Goal: Transaction & Acquisition: Purchase product/service

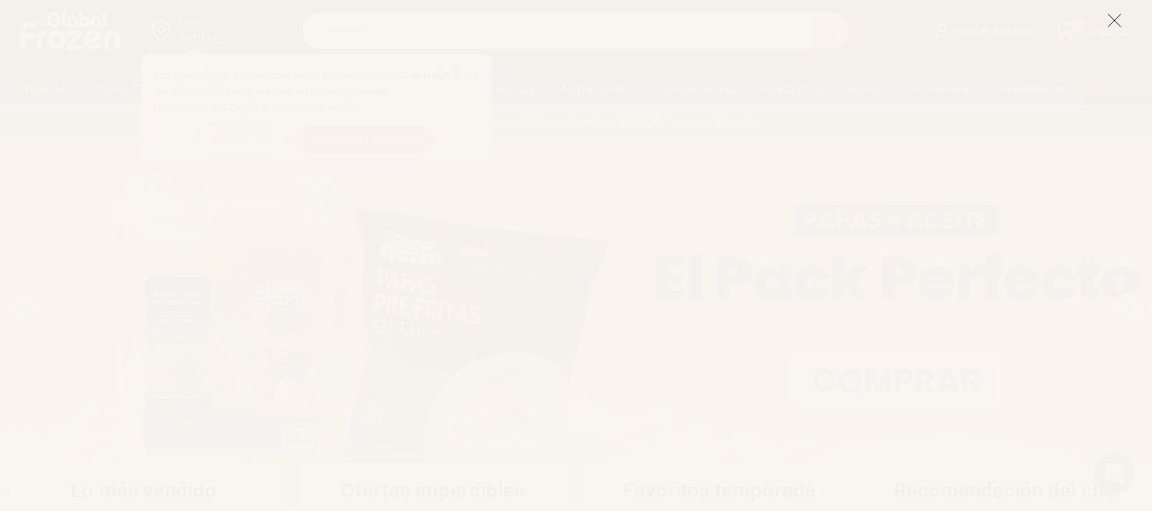
click at [1115, 20] on icon at bounding box center [1114, 20] width 15 height 15
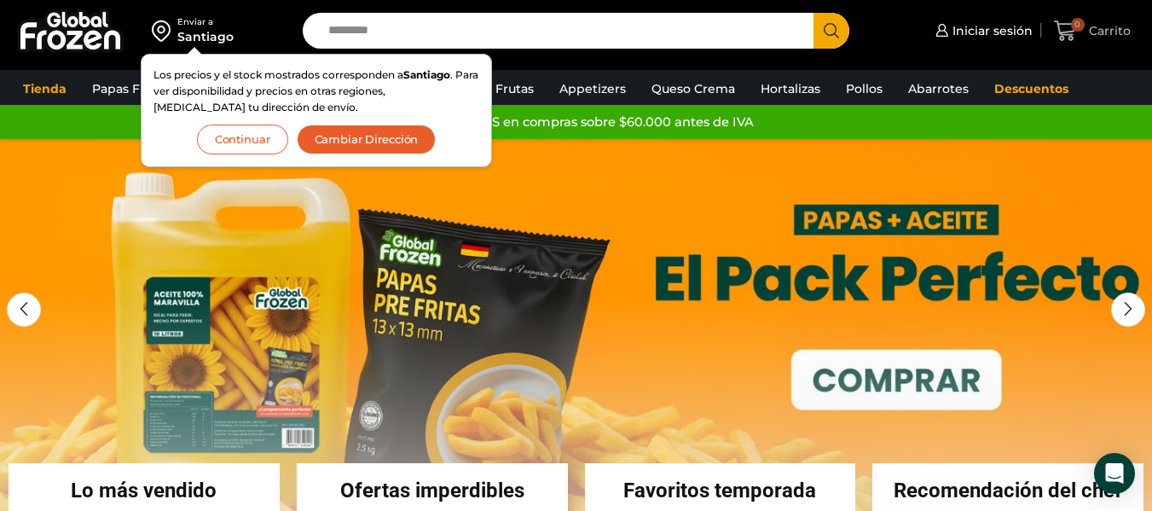
click at [1115, 20] on span "0 Carrito" at bounding box center [1092, 31] width 76 height 23
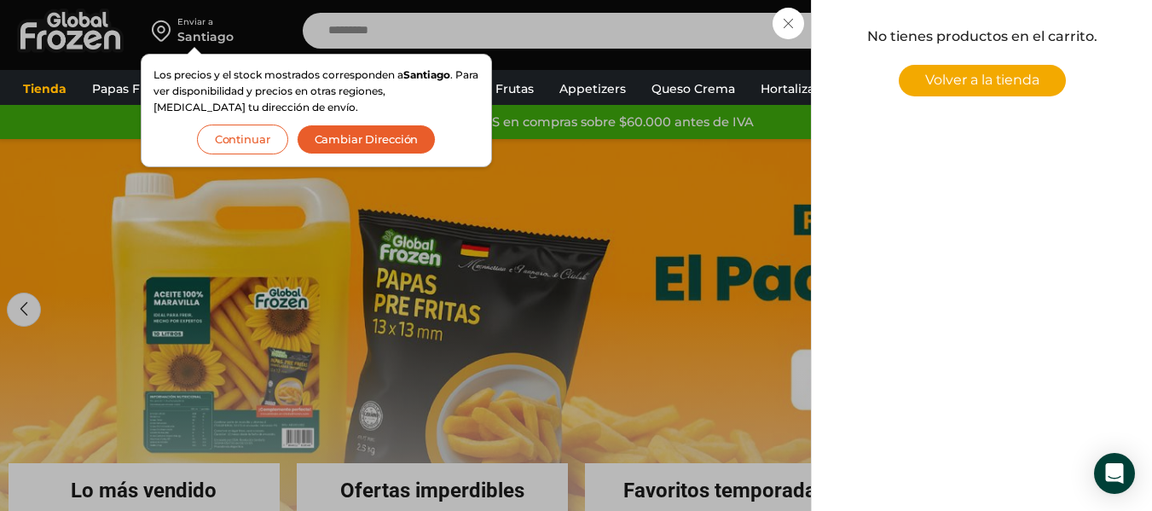
click at [264, 139] on button "Continuar" at bounding box center [242, 139] width 91 height 30
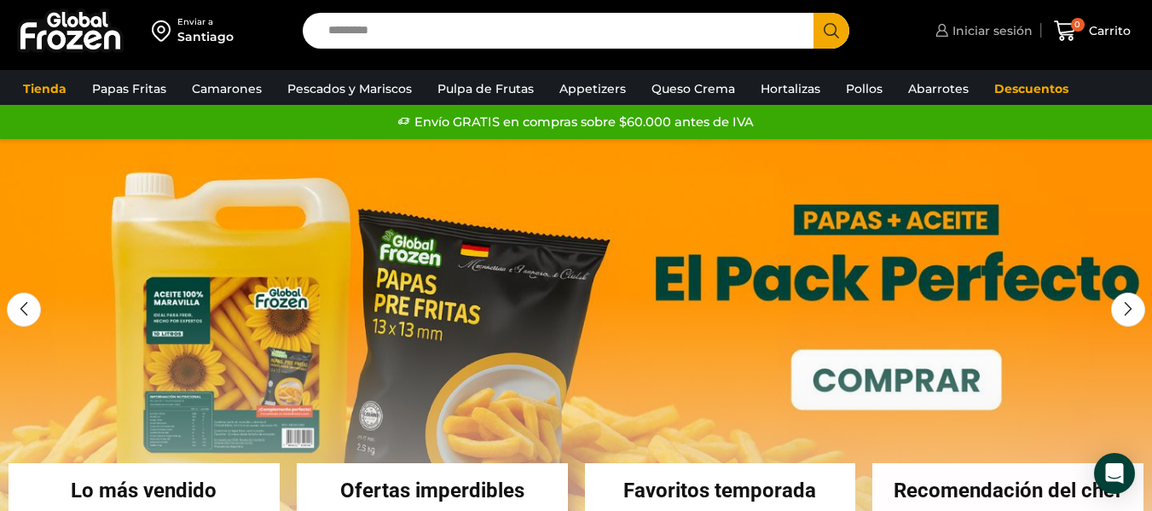
click at [982, 29] on span "Iniciar sesión" at bounding box center [990, 30] width 84 height 17
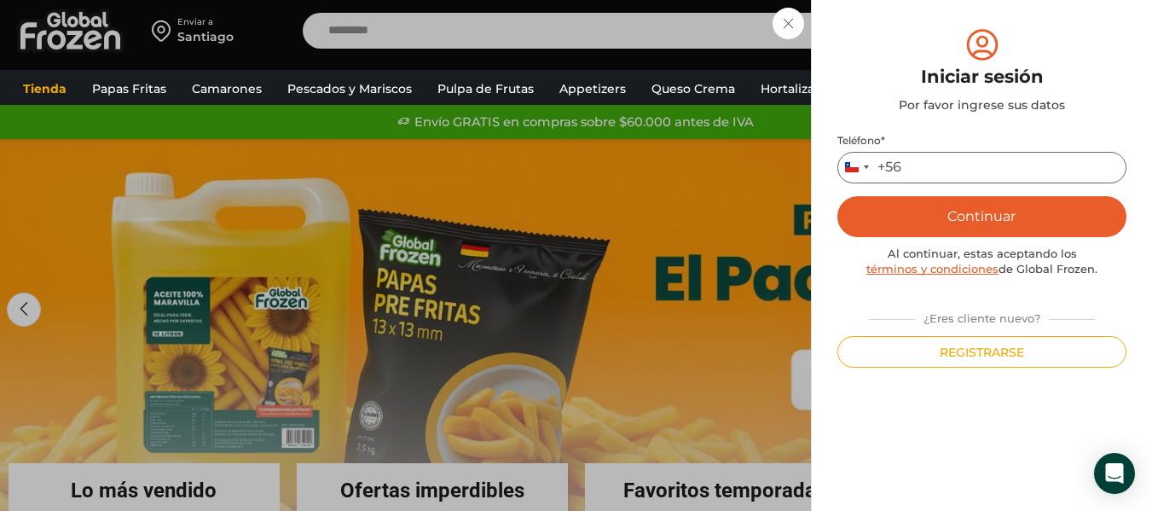
click at [952, 164] on input "Teléfono *" at bounding box center [981, 168] width 289 height 32
type input "*********"
click at [962, 222] on button "Continuar" at bounding box center [981, 216] width 289 height 41
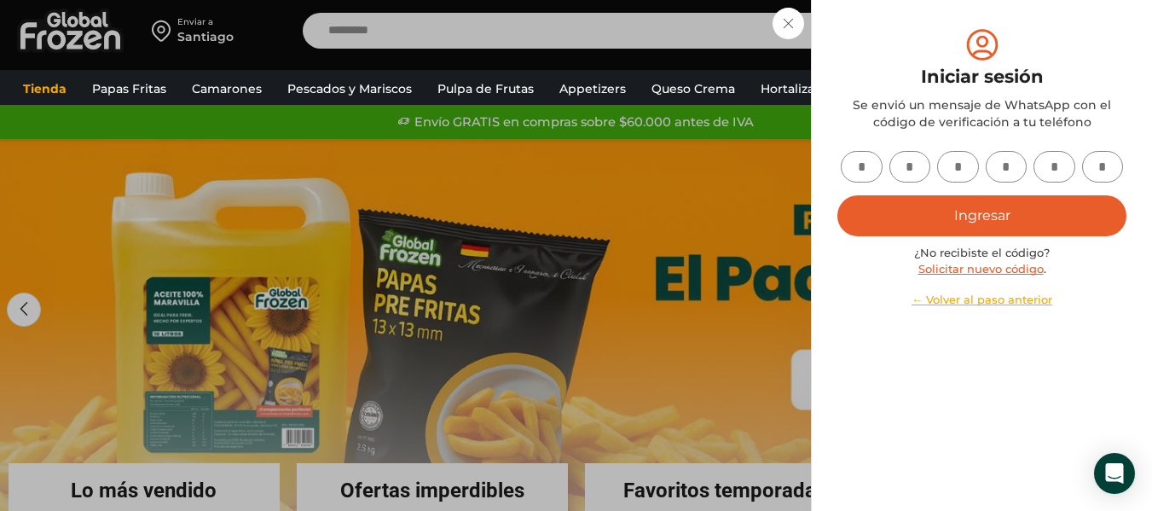
click at [857, 159] on input "text" at bounding box center [862, 167] width 42 height 32
type input "*"
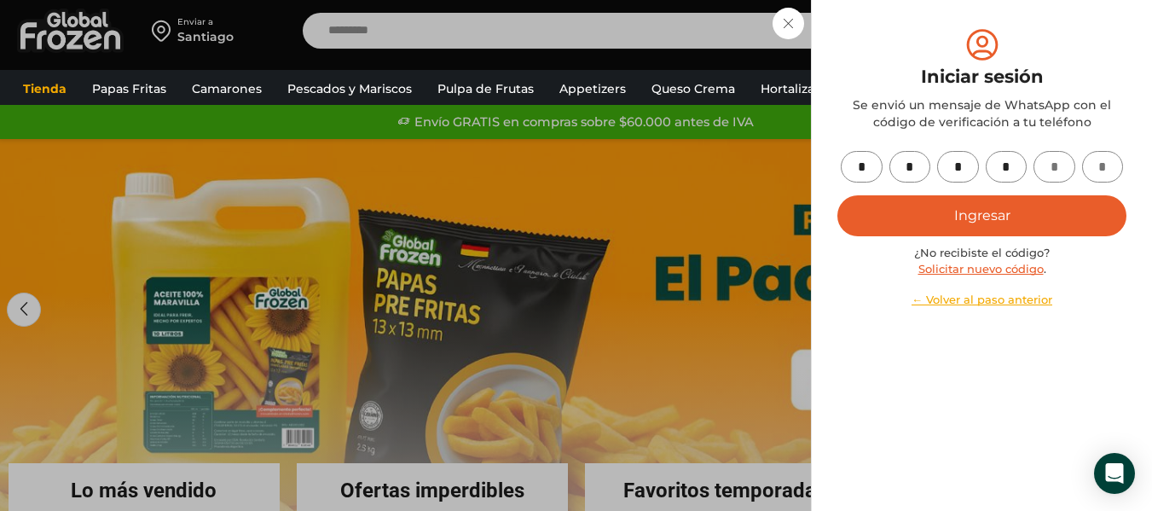
type input "*"
click at [924, 211] on button "Ingresar" at bounding box center [981, 215] width 289 height 41
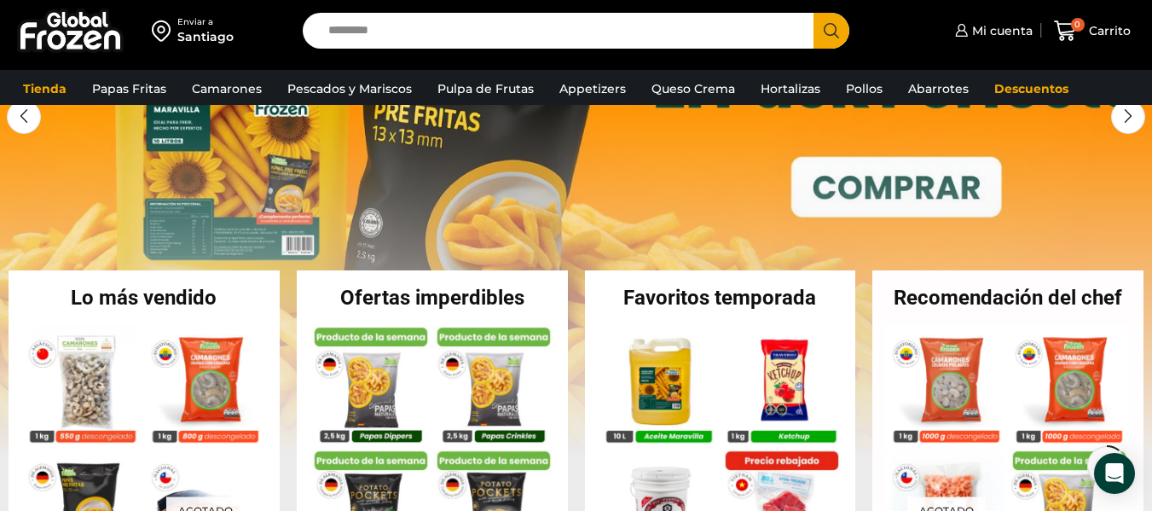
scroll to position [207, 0]
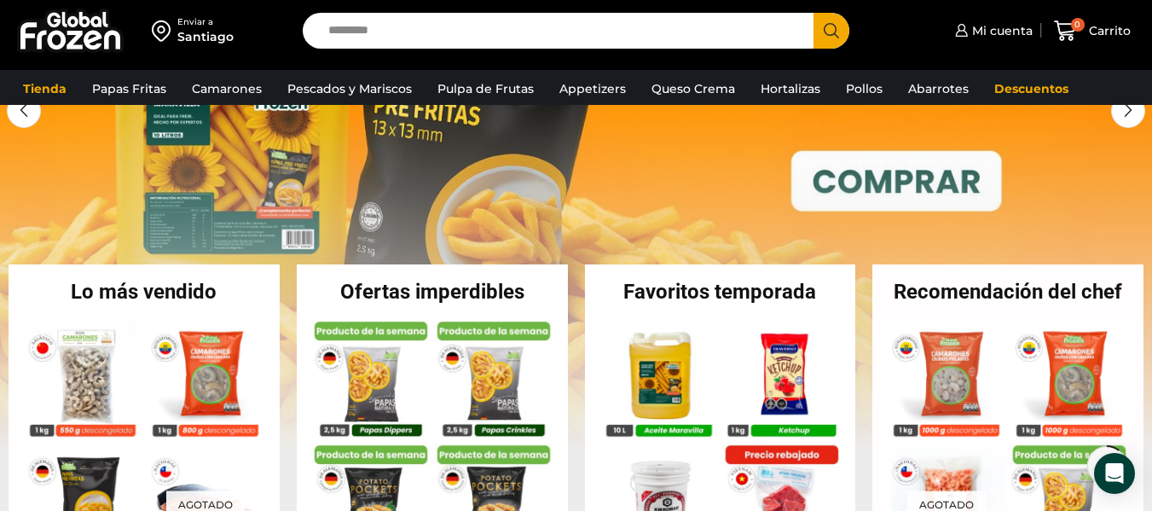
click at [645, 37] on input "Search input" at bounding box center [562, 31] width 485 height 36
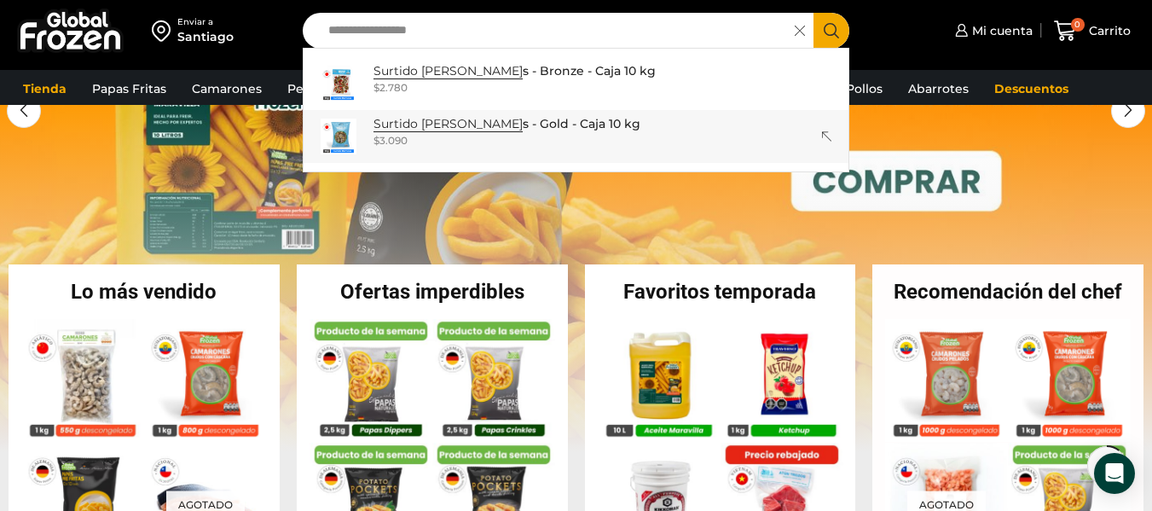
click at [437, 124] on strong "Surtido de Marisco" at bounding box center [447, 124] width 149 height 16
type input "**********"
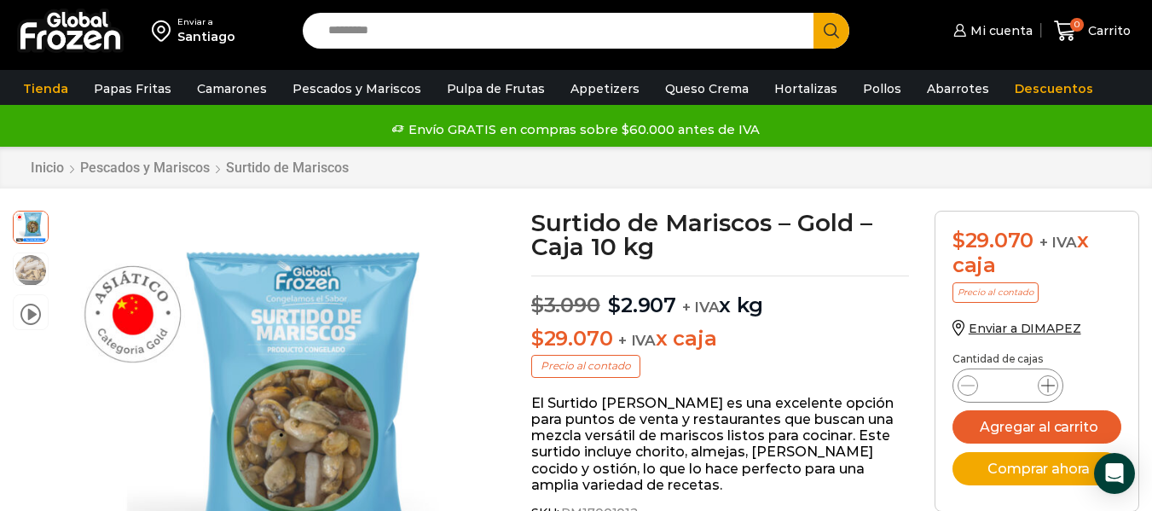
click at [1048, 387] on icon at bounding box center [1048, 386] width 14 height 14
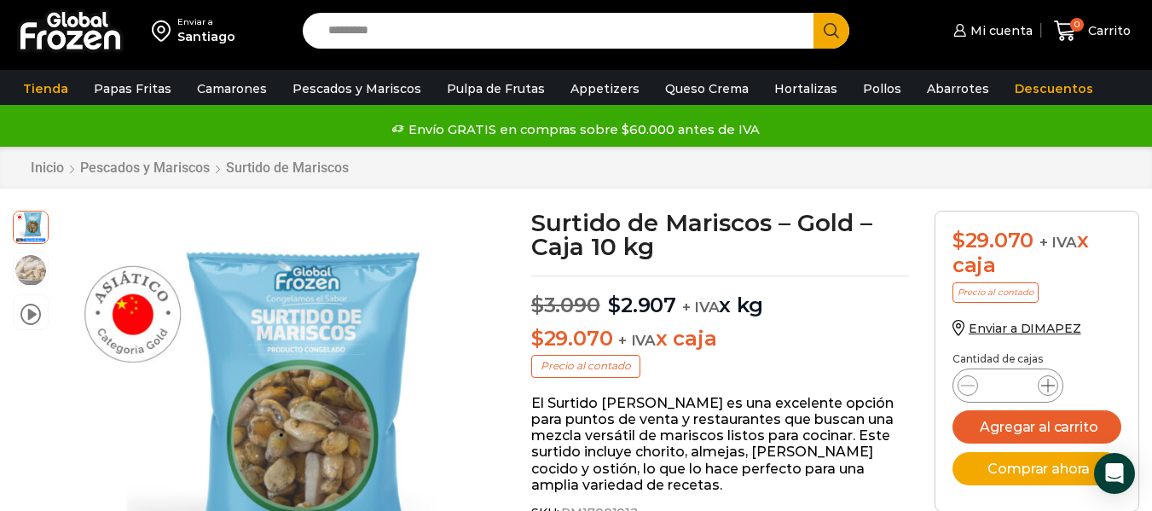
click at [1048, 387] on icon at bounding box center [1048, 386] width 14 height 14
click at [1046, 387] on icon at bounding box center [1048, 386] width 14 height 14
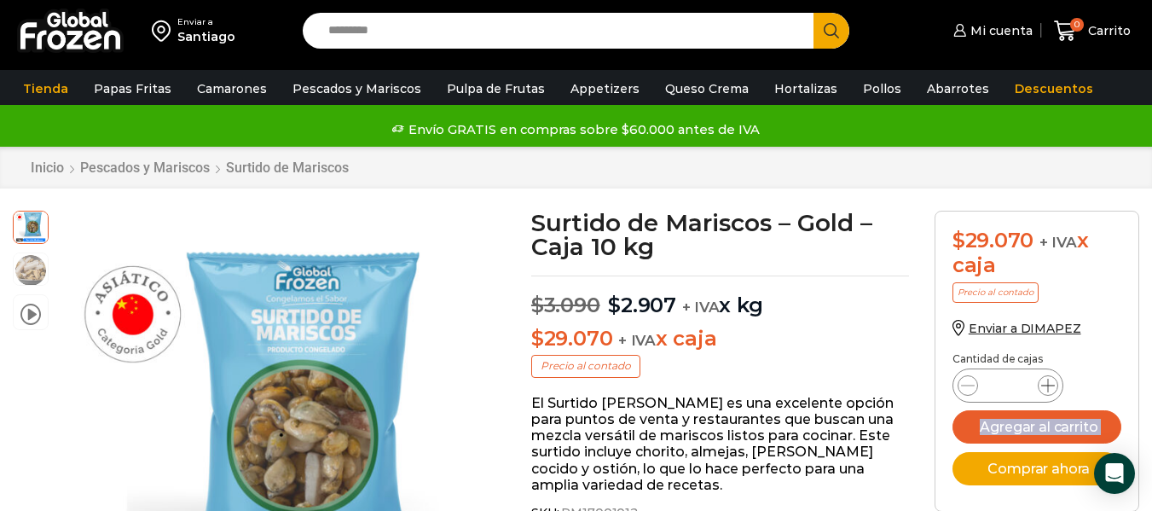
click at [1046, 387] on icon at bounding box center [1048, 386] width 14 height 14
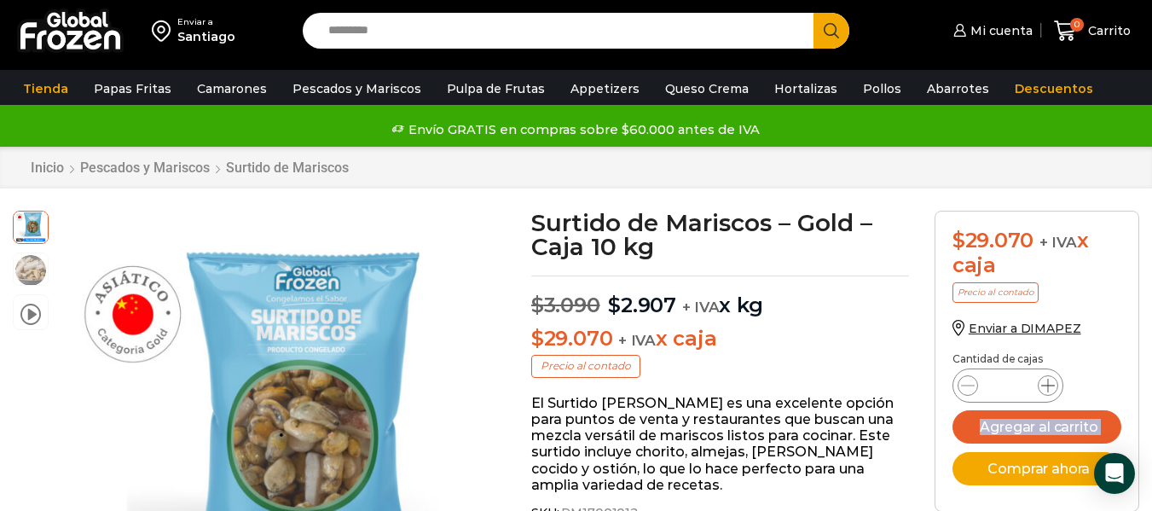
click at [1046, 387] on icon at bounding box center [1048, 386] width 14 height 14
type input "**"
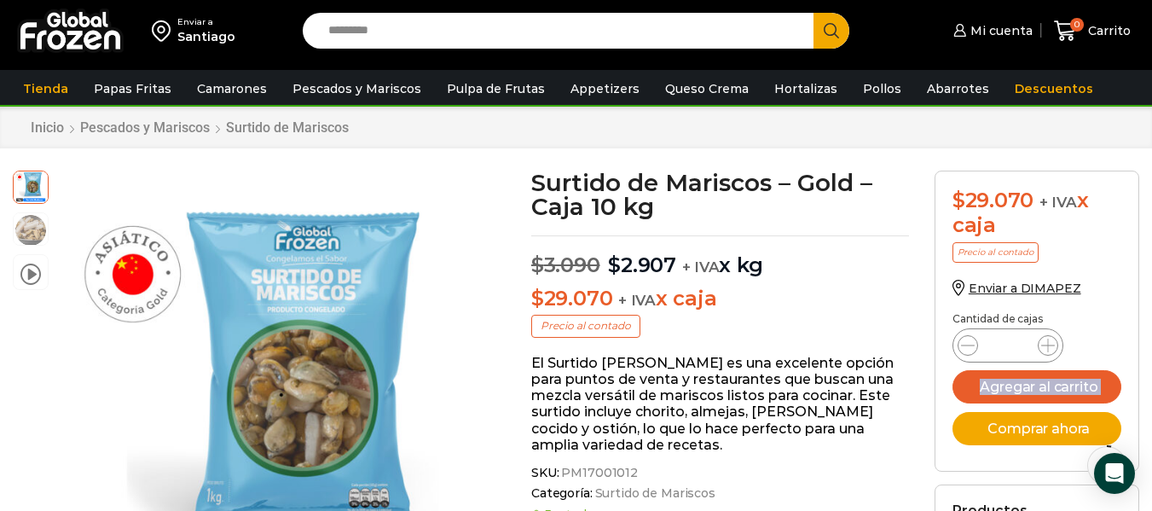
scroll to position [72, 0]
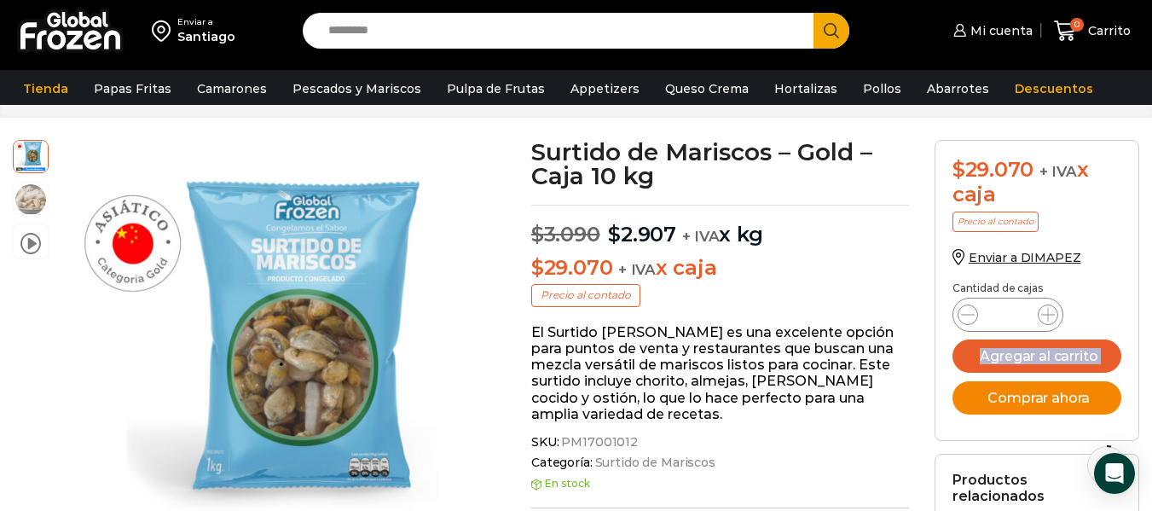
click at [1015, 408] on button "Comprar ahora" at bounding box center [1036, 397] width 169 height 33
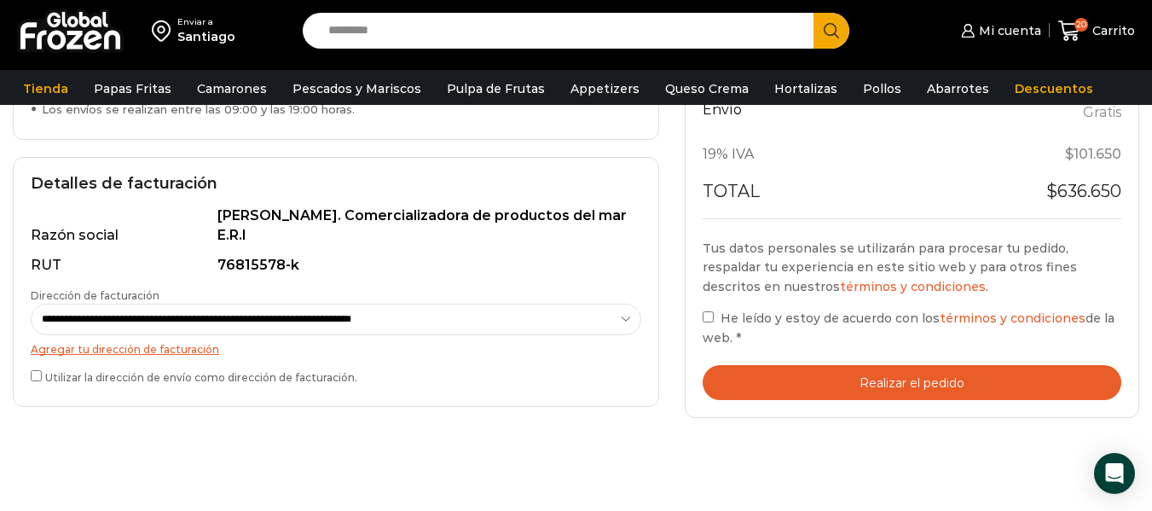
scroll to position [507, 0]
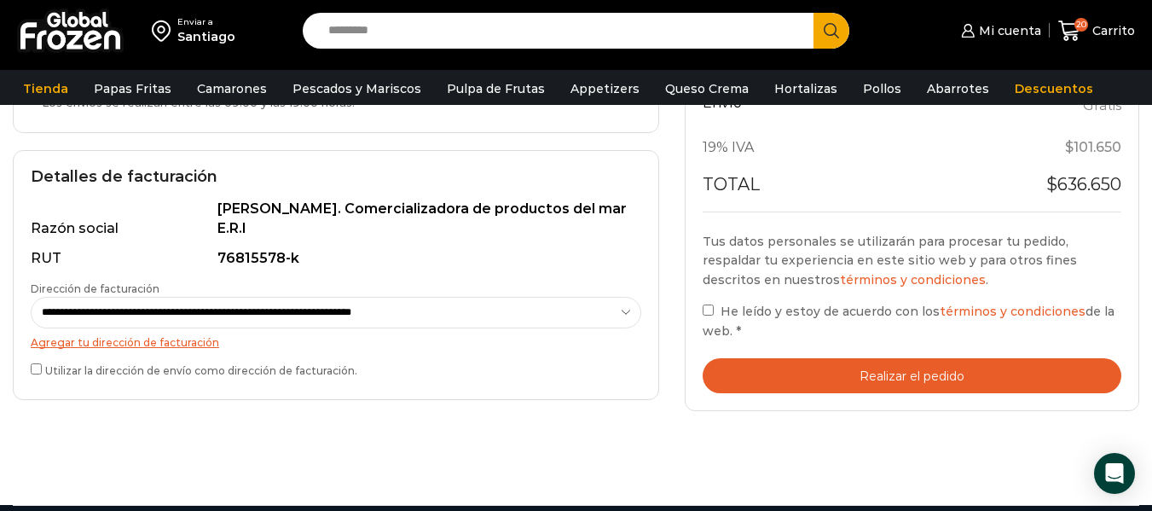
click at [870, 378] on button "Realizar el pedido" at bounding box center [911, 375] width 419 height 35
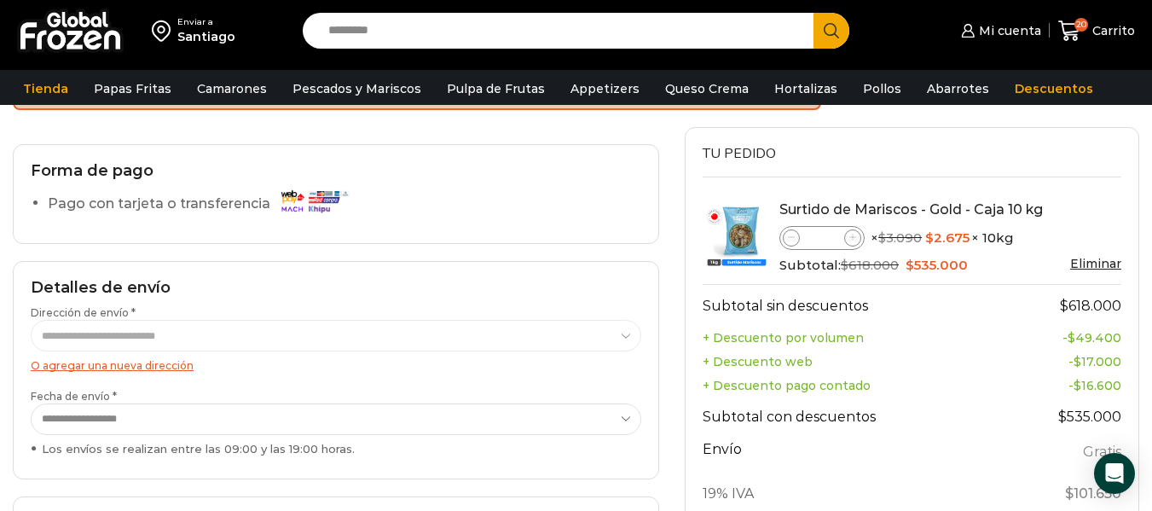
scroll to position [139, 0]
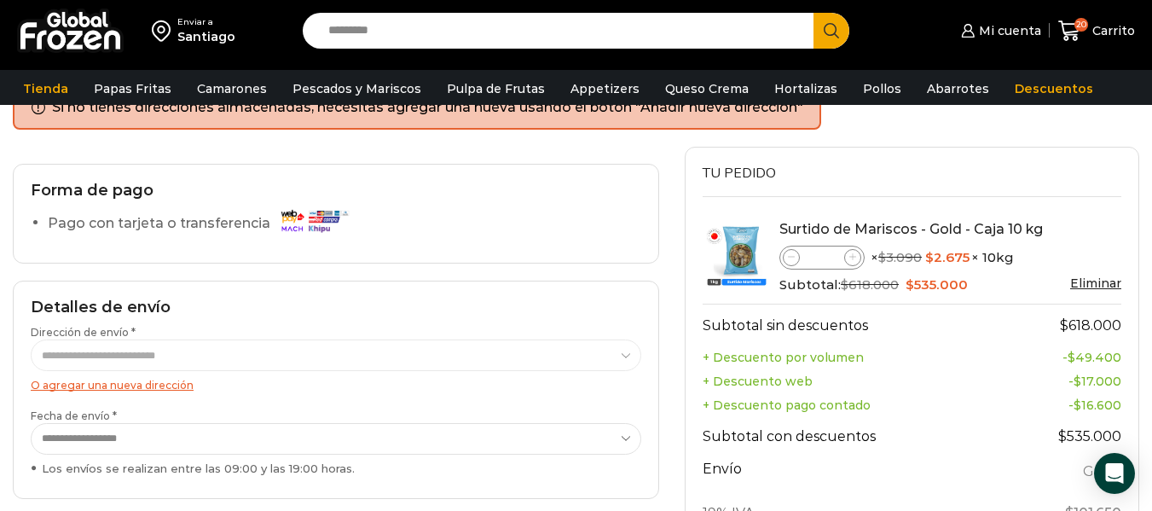
click at [297, 217] on img at bounding box center [313, 220] width 77 height 30
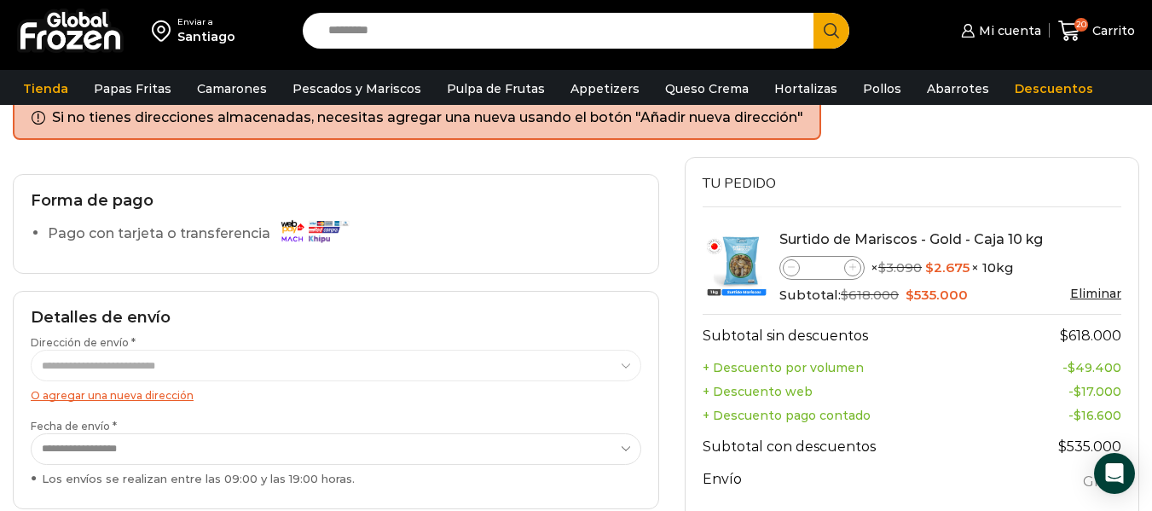
scroll to position [122, 0]
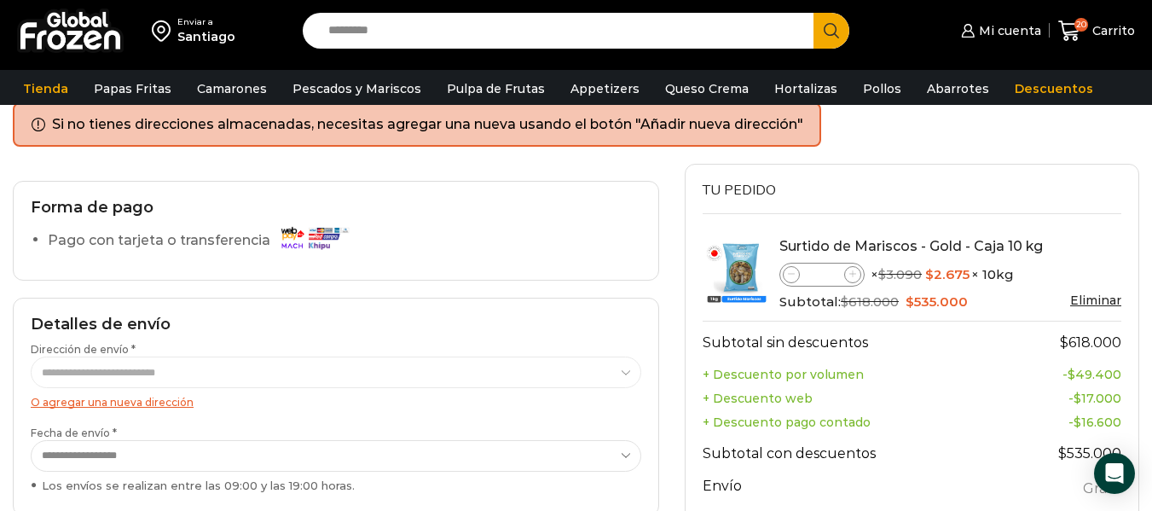
click at [118, 399] on link "O agregar una nueva dirección" at bounding box center [112, 402] width 163 height 13
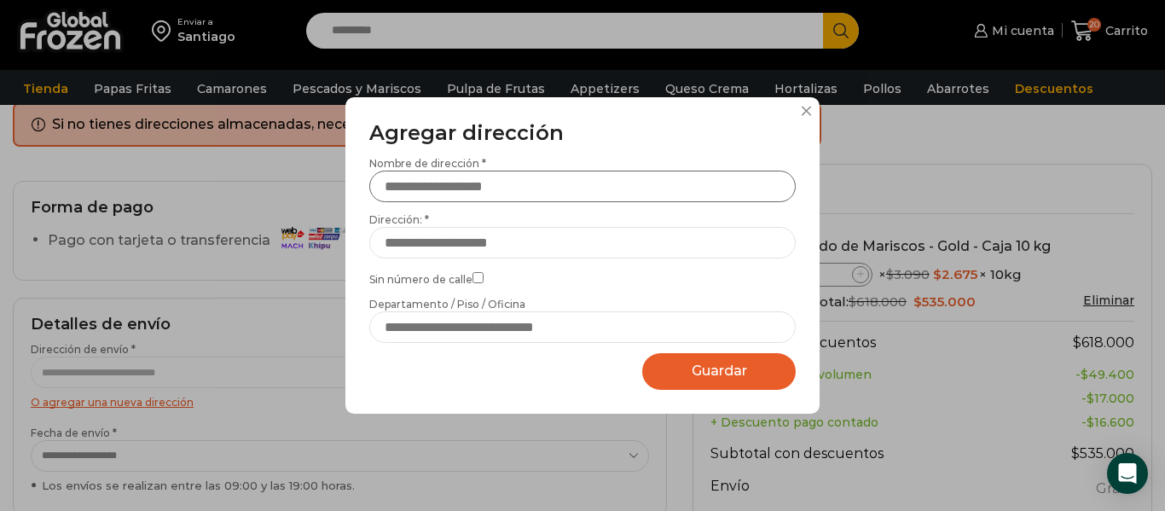
click at [450, 180] on input "Nombre de dirección *" at bounding box center [582, 187] width 426 height 32
type input "*"
click at [402, 243] on input "Dirección: *" at bounding box center [582, 243] width 426 height 32
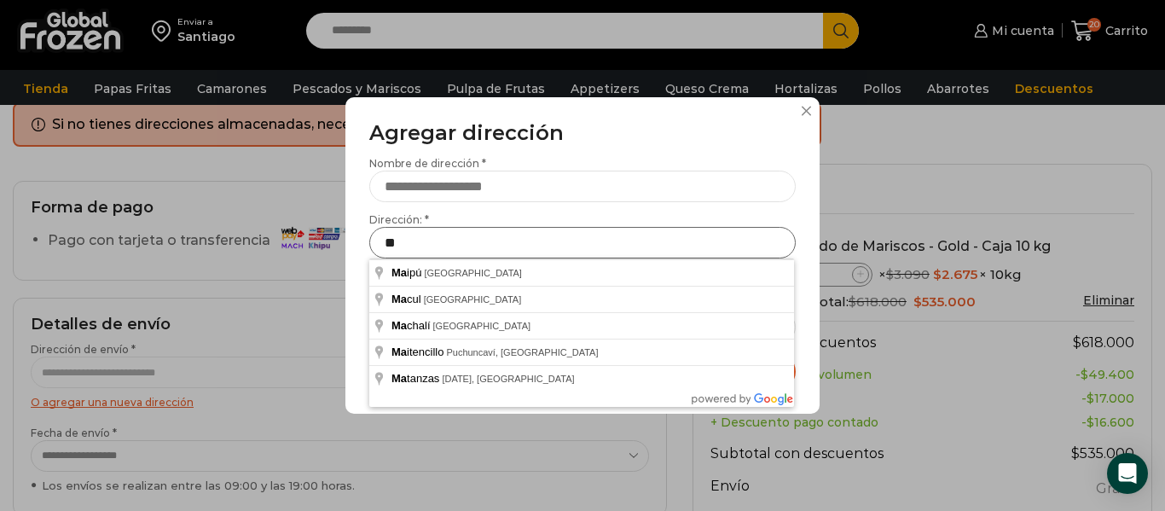
type input "*"
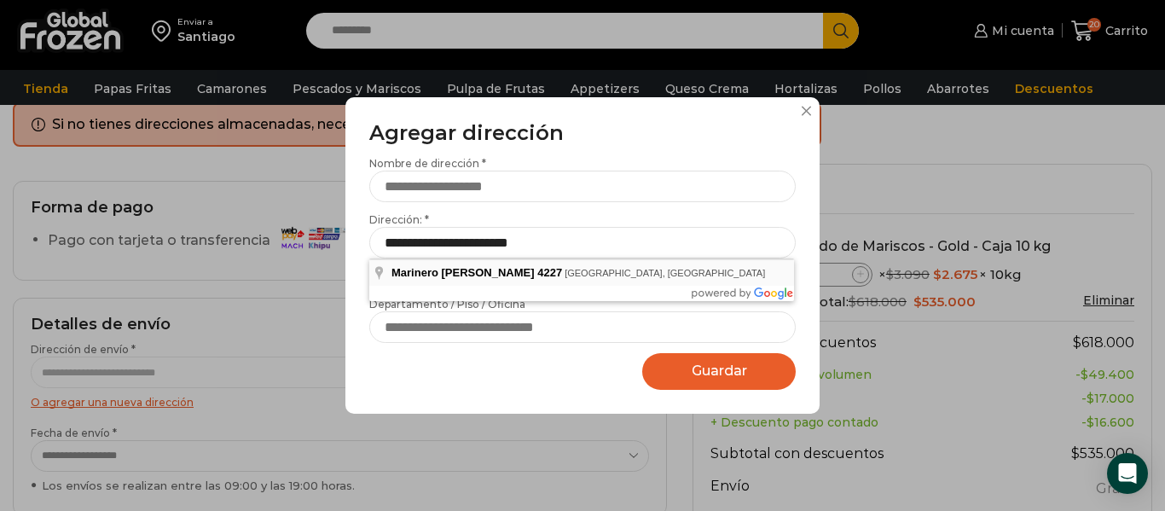
type input "**********"
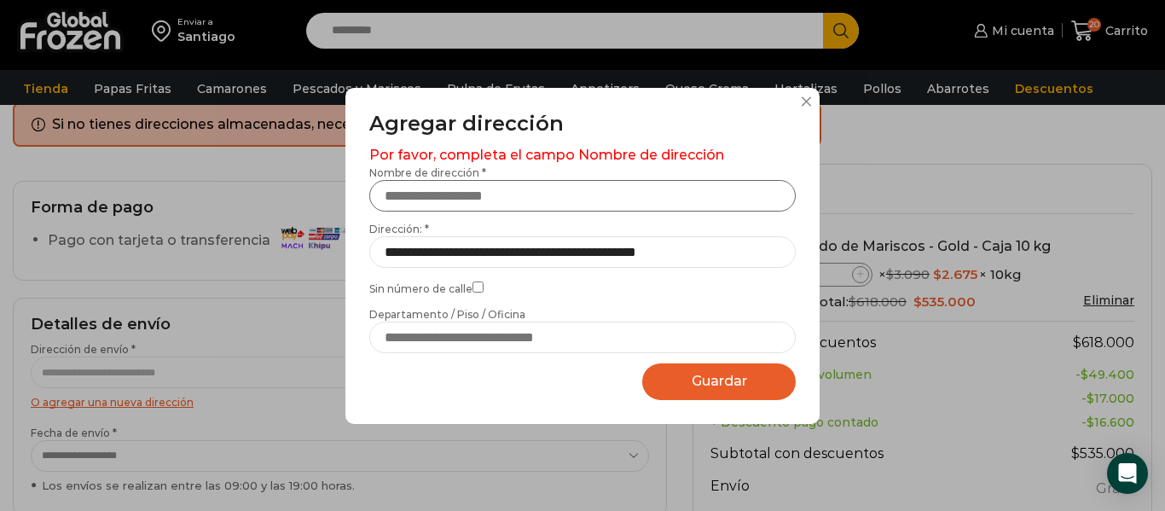
click at [439, 188] on input "Nombre de dirección *" at bounding box center [582, 196] width 426 height 32
type input "******"
click at [684, 380] on button "Guardar Guardando..." at bounding box center [718, 381] width 153 height 37
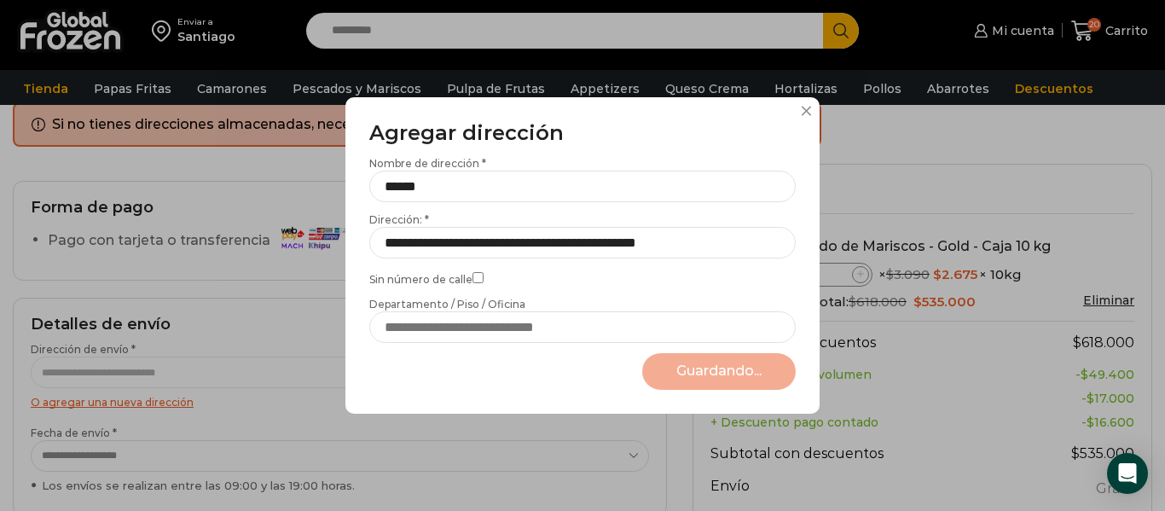
select select "*******"
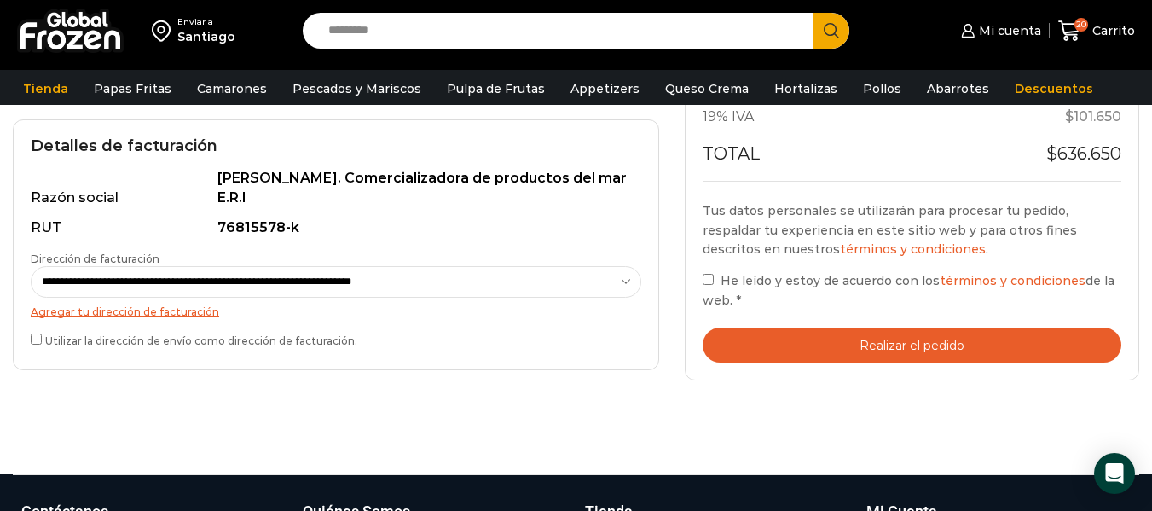
scroll to position [550, 0]
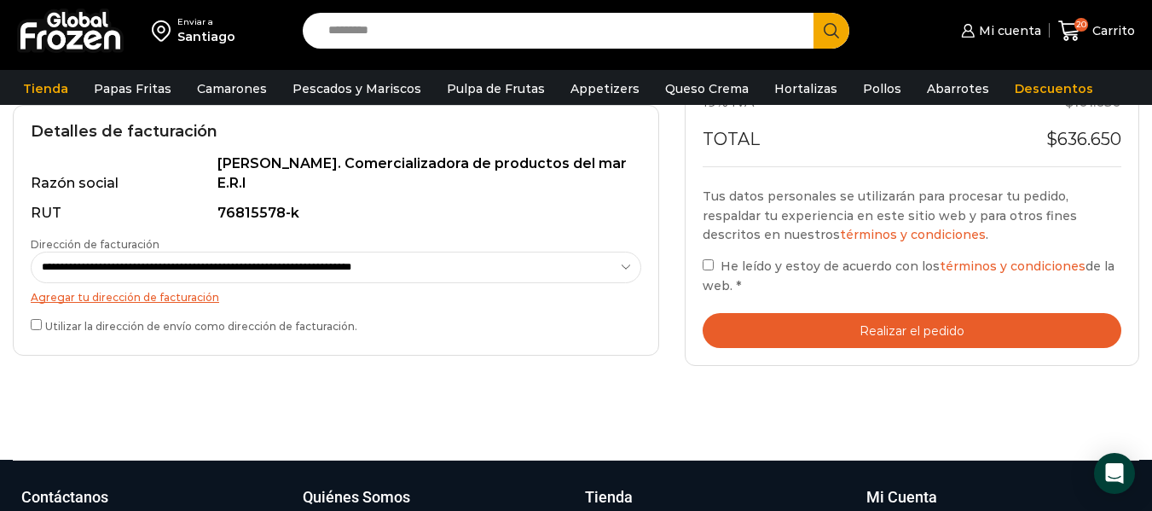
click at [872, 332] on button "Realizar el pedido" at bounding box center [911, 330] width 419 height 35
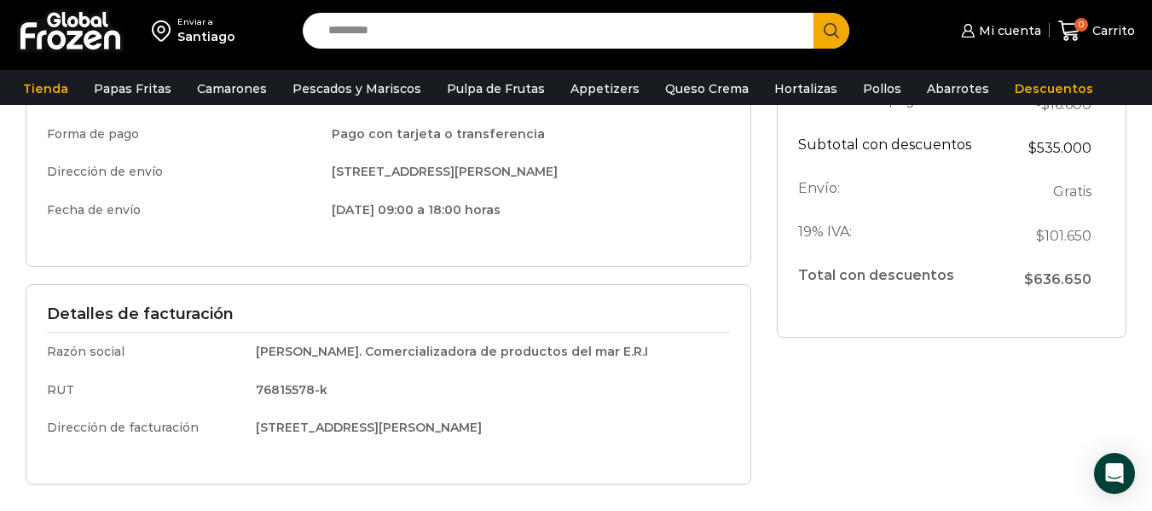
scroll to position [384, 0]
